Goal: Task Accomplishment & Management: Use online tool/utility

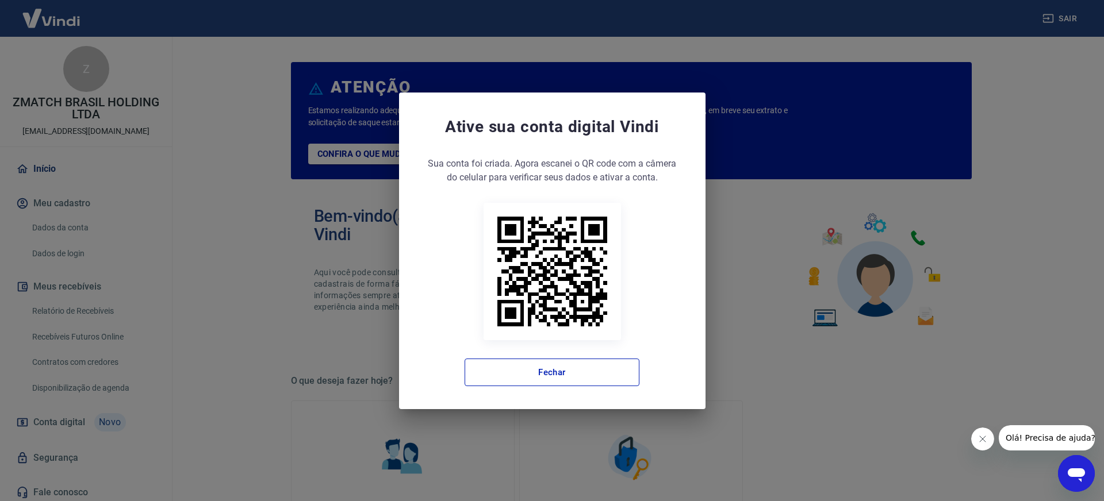
click at [539, 351] on div "Sua conta foi criada. Agora clique no botão abaixo para verificar seus dados e …" at bounding box center [552, 271] width 260 height 229
click at [538, 365] on button "Fechar" at bounding box center [552, 373] width 175 height 28
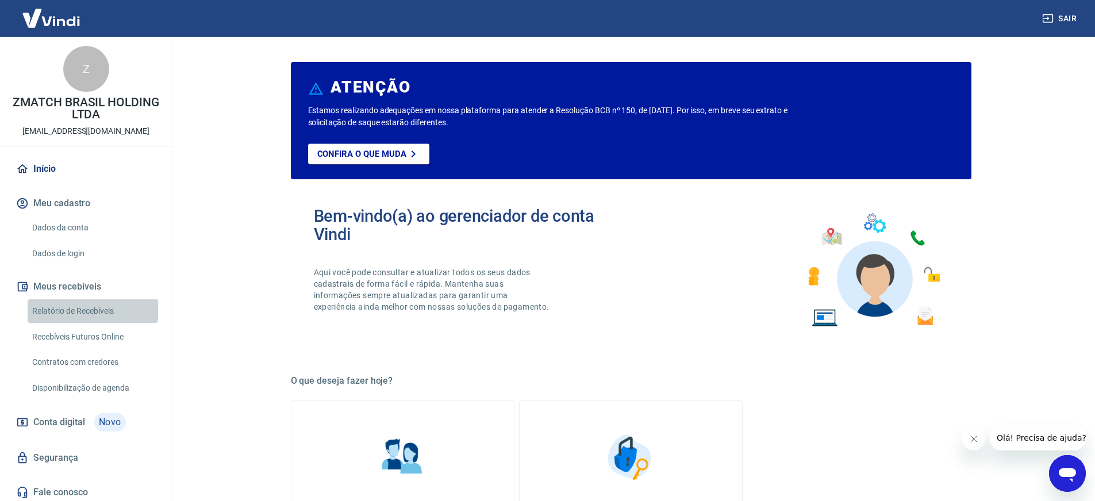
click at [92, 310] on link "Relatório de Recebíveis" at bounding box center [93, 312] width 131 height 24
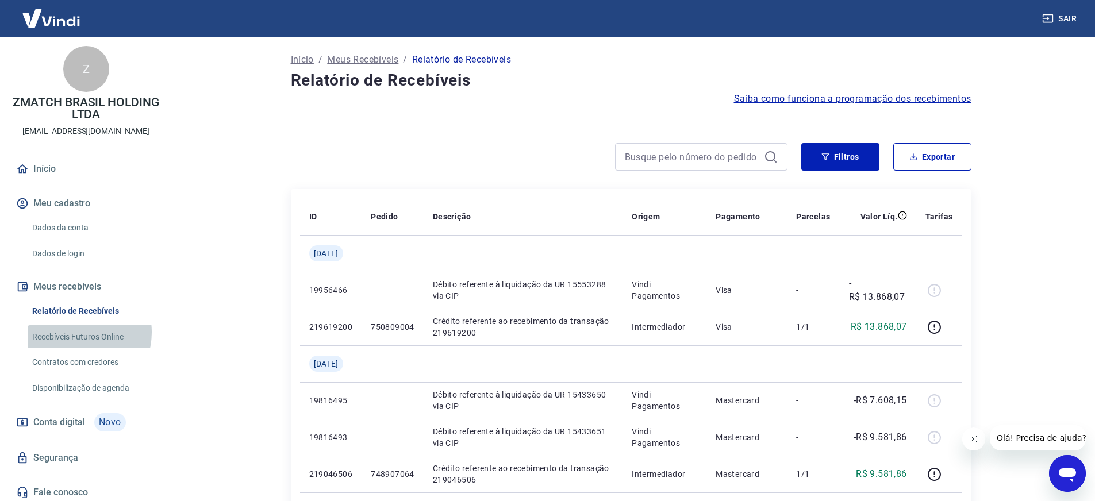
click at [80, 332] on link "Recebíveis Futuros Online" at bounding box center [93, 337] width 131 height 24
